Goal: Complete application form

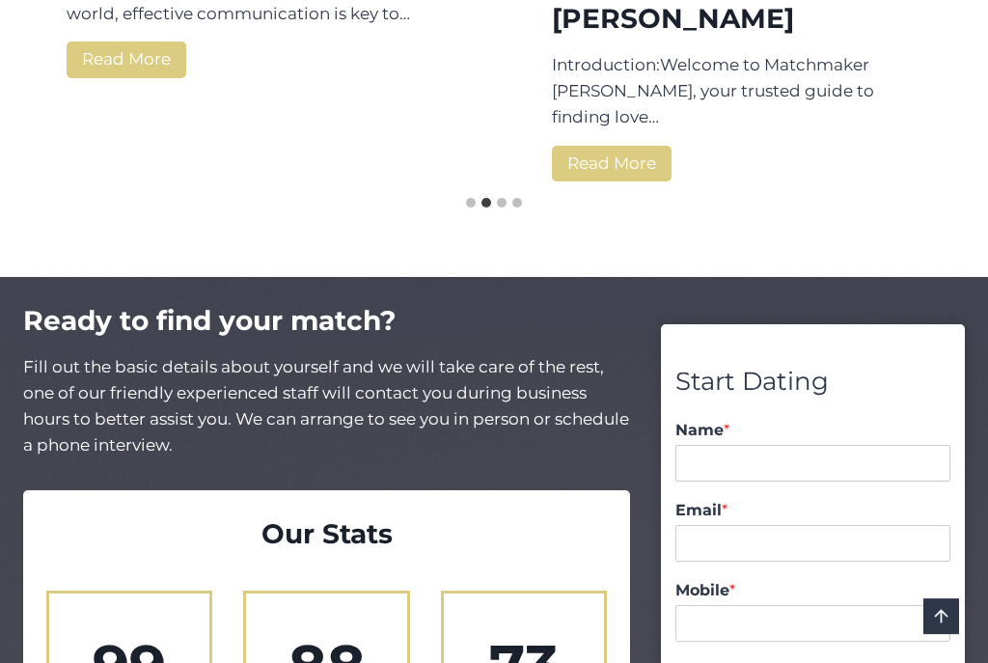
scroll to position [3145, 0]
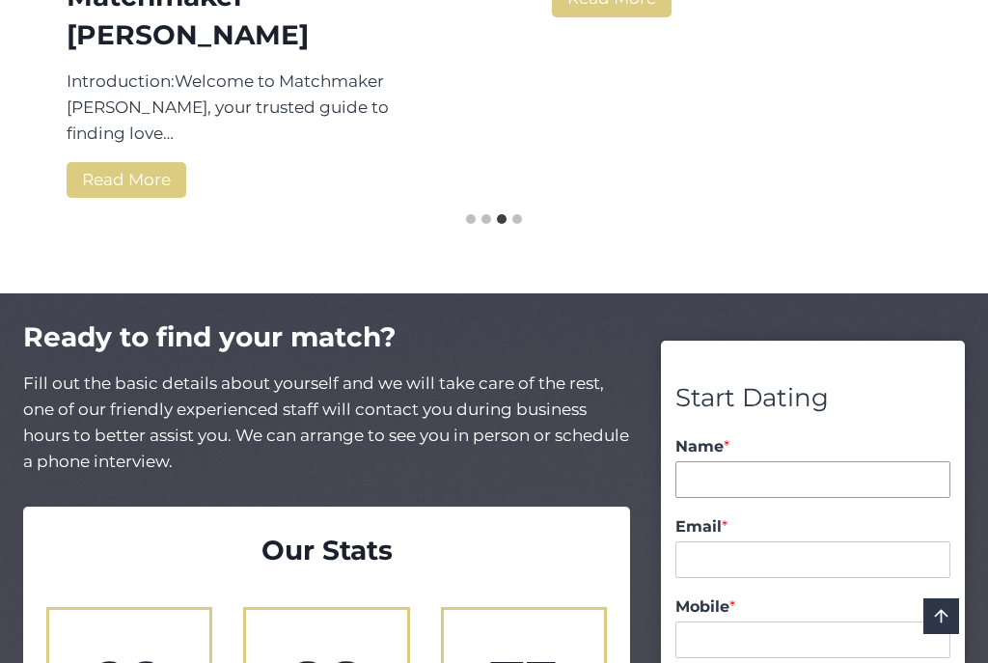
click at [885, 461] on input "Name *" at bounding box center [812, 479] width 275 height 37
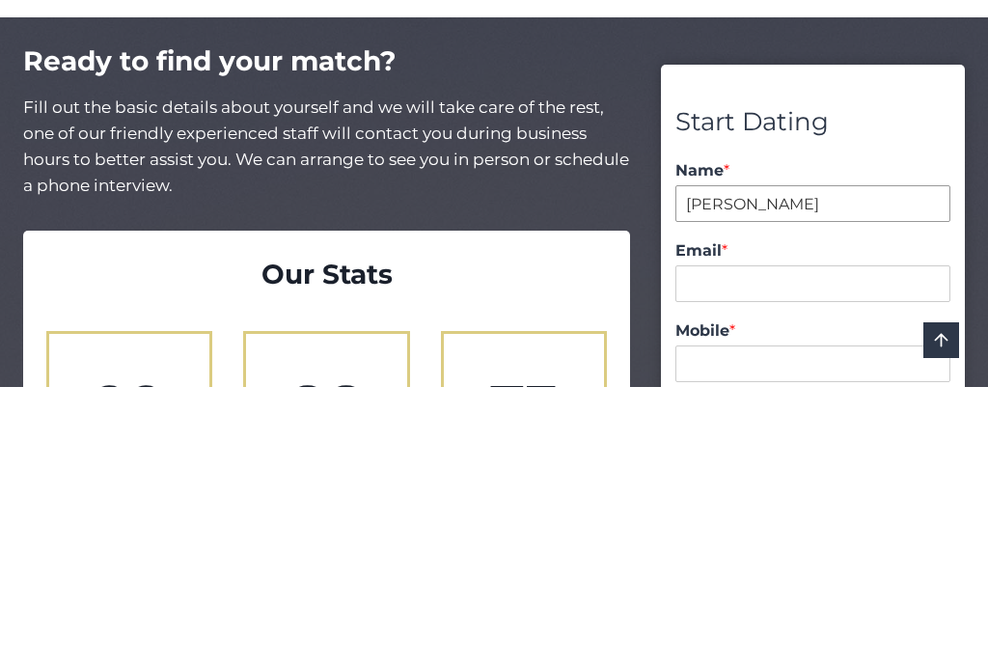
type input "[PERSON_NAME]"
click at [719, 541] on input "Email *" at bounding box center [812, 559] width 275 height 37
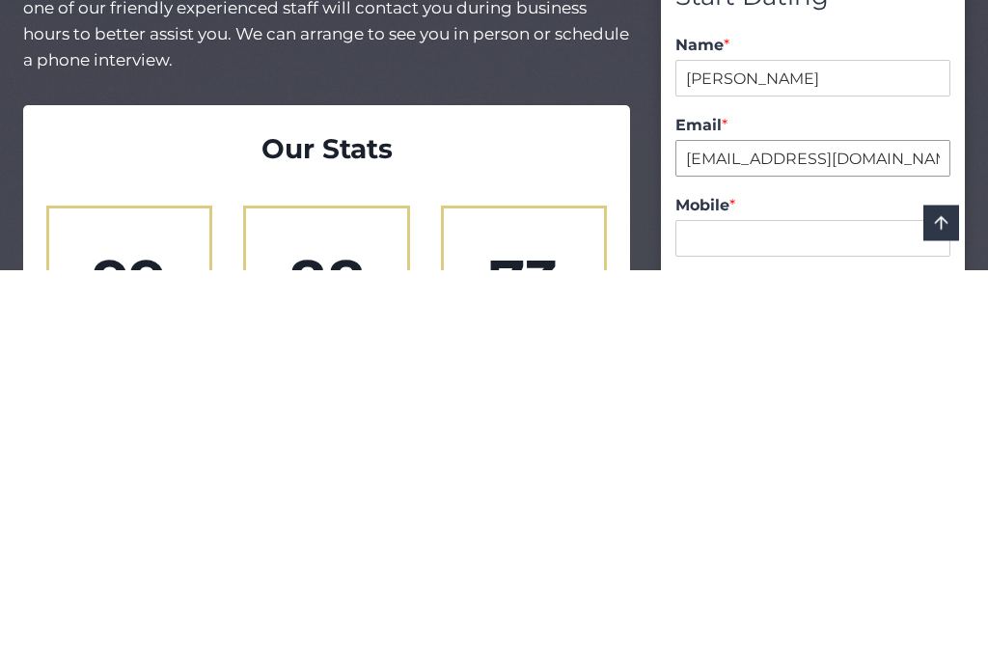
type input "[EMAIL_ADDRESS][DOMAIN_NAME]"
click at [705, 613] on input "Mobile *" at bounding box center [812, 631] width 275 height 37
type input "0416172517"
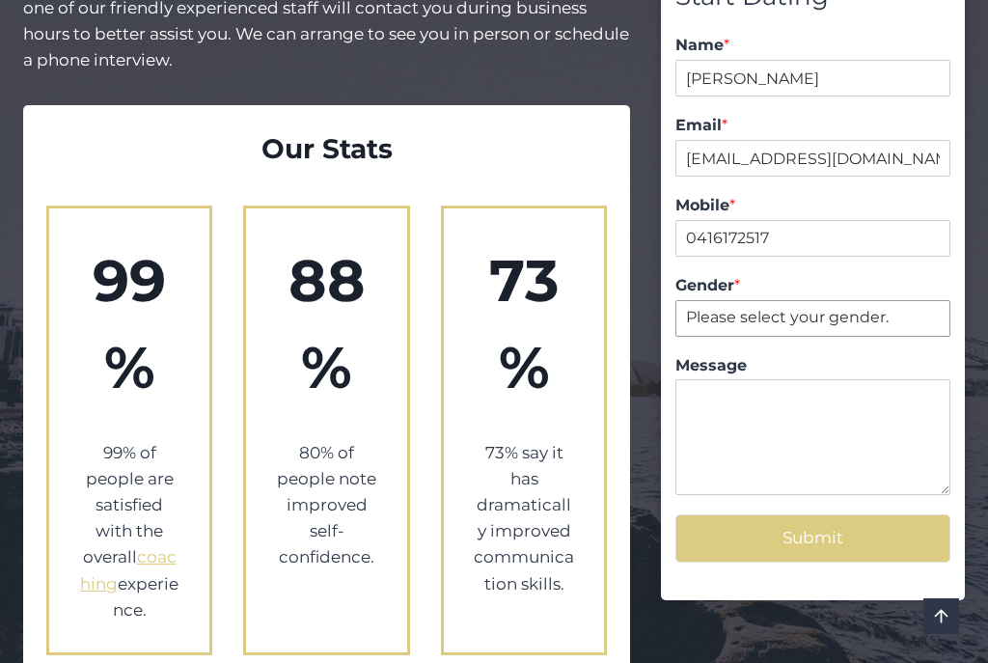
select select "[DEMOGRAPHIC_DATA]"
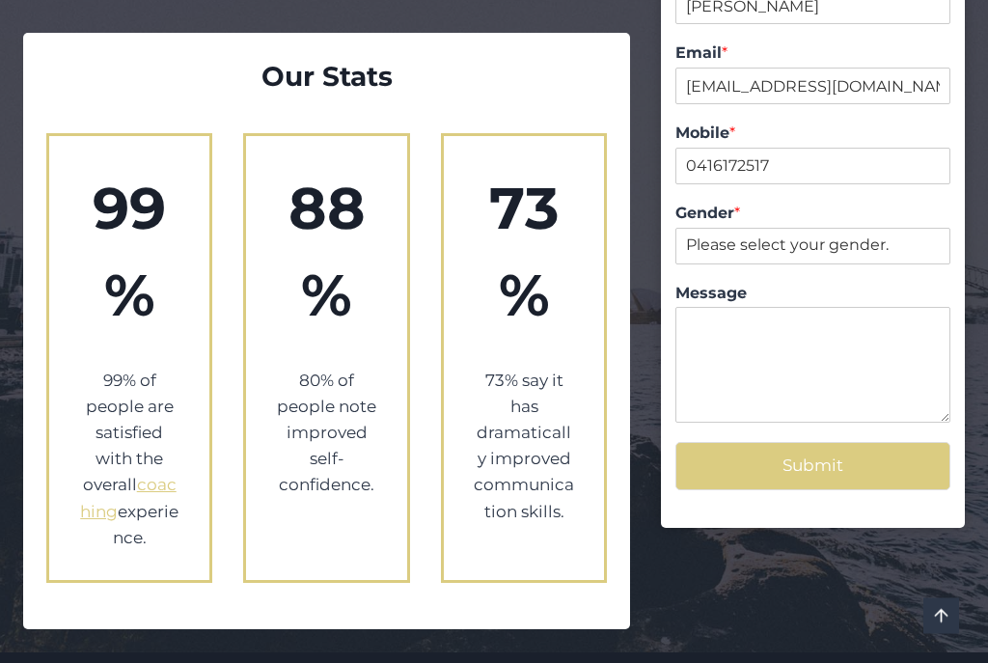
click at [900, 443] on button "Submit" at bounding box center [812, 466] width 275 height 47
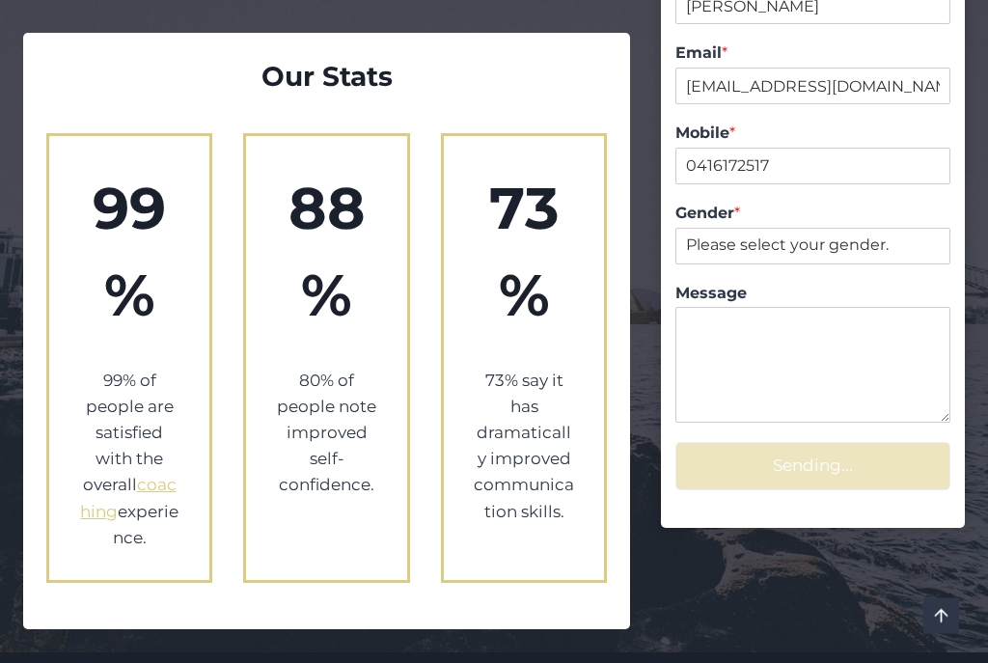
scroll to position [3619, 0]
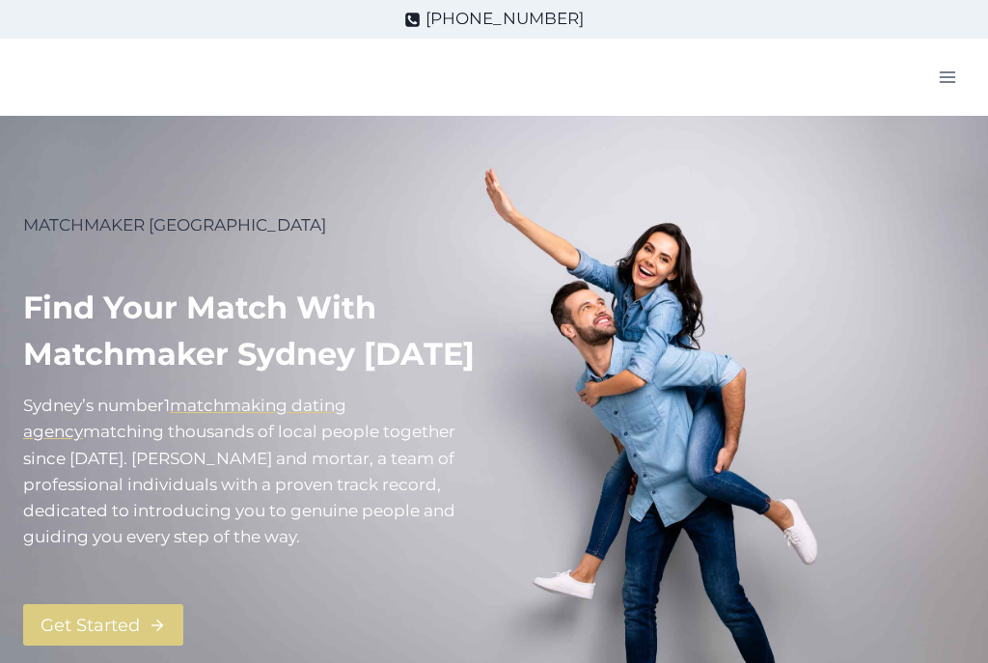
click at [75, 611] on span "Get Started" at bounding box center [90, 625] width 99 height 28
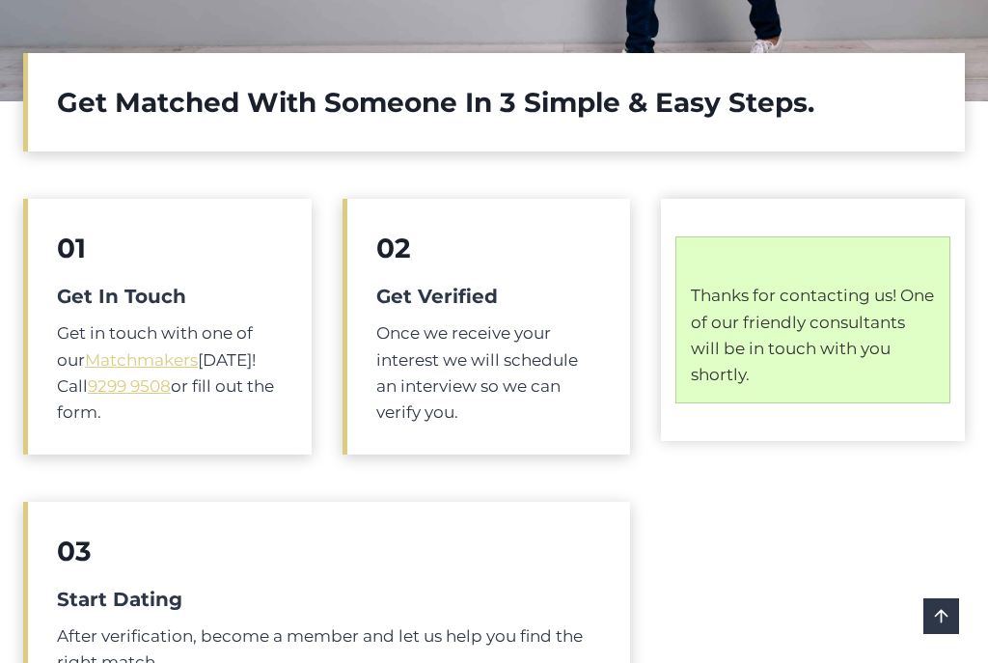
scroll to position [691, 0]
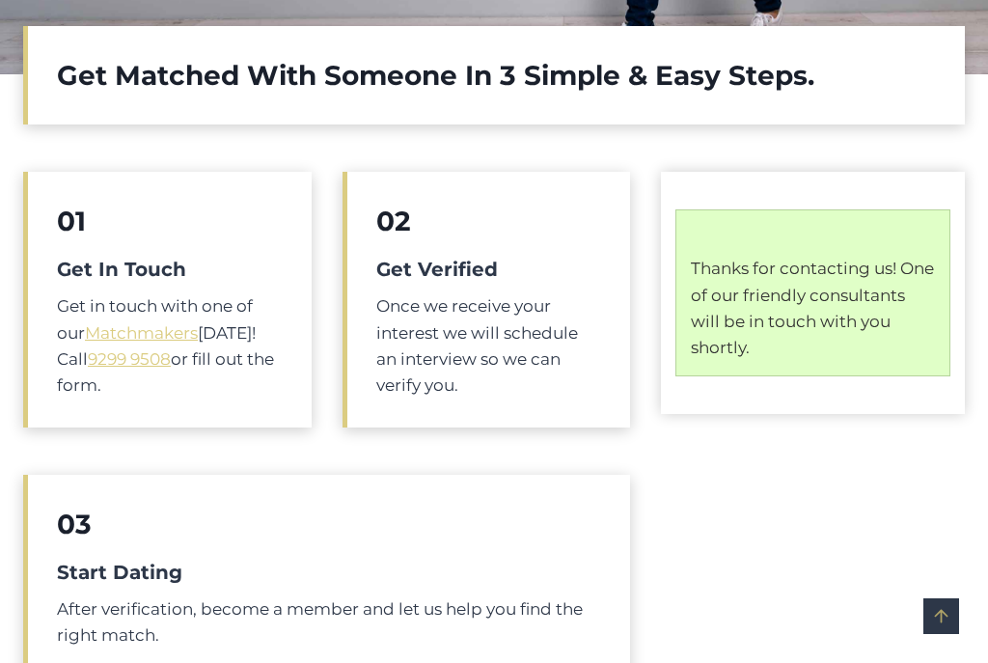
click at [956, 613] on link "Scroll to top" at bounding box center [941, 616] width 36 height 36
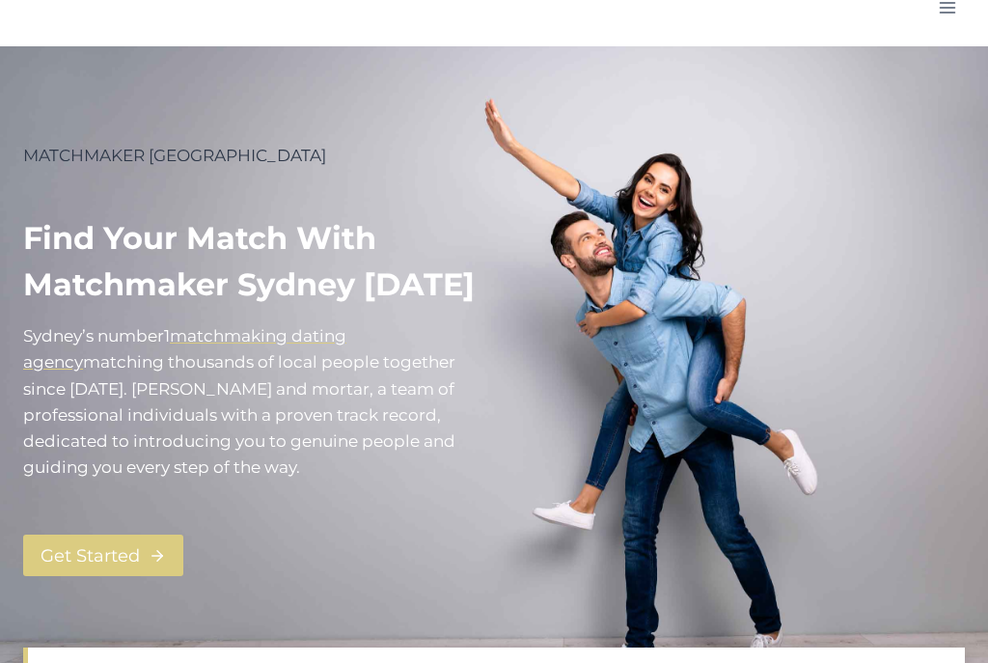
scroll to position [0, 0]
